Goal: Information Seeking & Learning: Learn about a topic

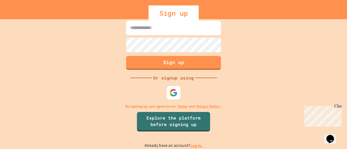
click at [195, 146] on link "Log in." at bounding box center [196, 146] width 12 height 6
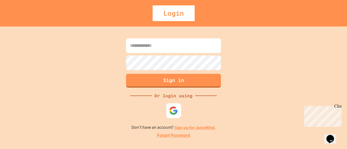
click at [177, 112] on img at bounding box center [173, 110] width 9 height 9
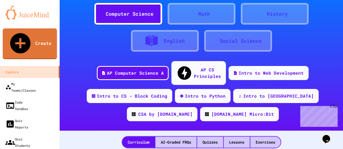
scroll to position [27, 0]
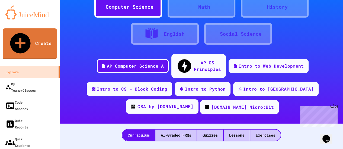
click at [193, 104] on div "CSA by [DOMAIN_NAME]" at bounding box center [165, 107] width 56 height 7
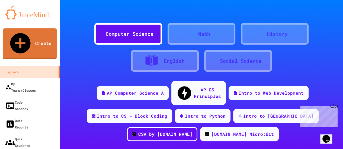
scroll to position [27, 0]
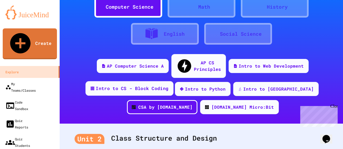
click at [140, 85] on div "Intro to CS - Block Coding" at bounding box center [132, 88] width 73 height 7
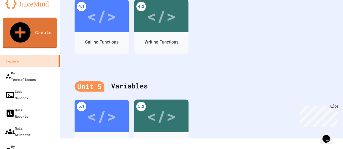
scroll to position [608, 0]
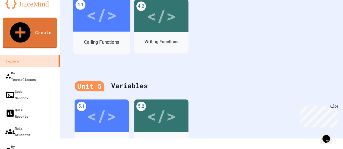
click at [117, 36] on div "Calling Functions" at bounding box center [101, 42] width 57 height 16
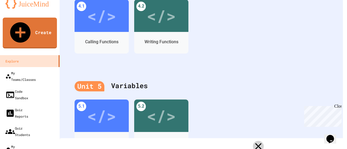
click at [260, 143] on icon at bounding box center [259, 147] width 8 height 8
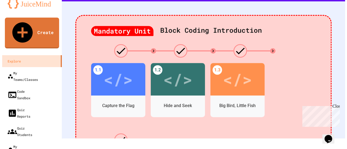
scroll to position [174, 0]
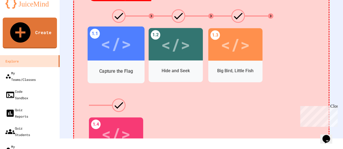
click at [120, 68] on div "Capture the Flag" at bounding box center [116, 71] width 34 height 7
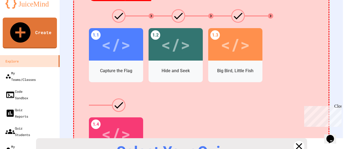
click at [294, 140] on icon at bounding box center [299, 146] width 13 height 13
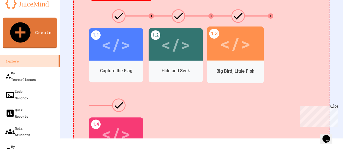
click at [247, 68] on div "Big Bird, Little Fish" at bounding box center [235, 71] width 38 height 7
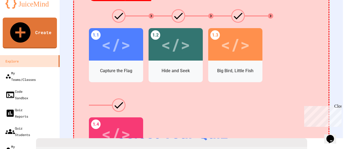
scroll to position [46, 0]
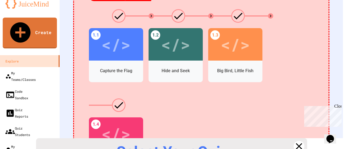
click at [294, 141] on icon at bounding box center [299, 147] width 12 height 12
